Goal: Information Seeking & Learning: Learn about a topic

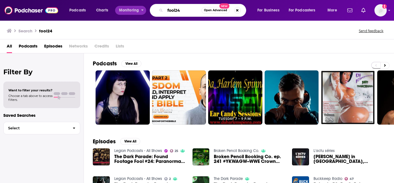
drag, startPoint x: 187, startPoint y: 10, endPoint x: 143, endPoint y: 3, distance: 44.2
click at [144, 8] on div "Podcasts Charts Monitoring fool24 Open Advanced New For Business For Podcasters…" at bounding box center [203, 10] width 277 height 13
type input "motley fool"
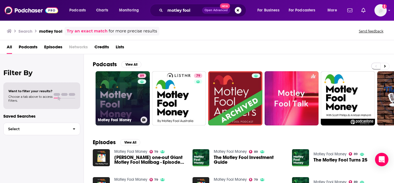
click at [113, 106] on link "89 Motley Fool Money" at bounding box center [123, 98] width 54 height 54
